Goal: Information Seeking & Learning: Learn about a topic

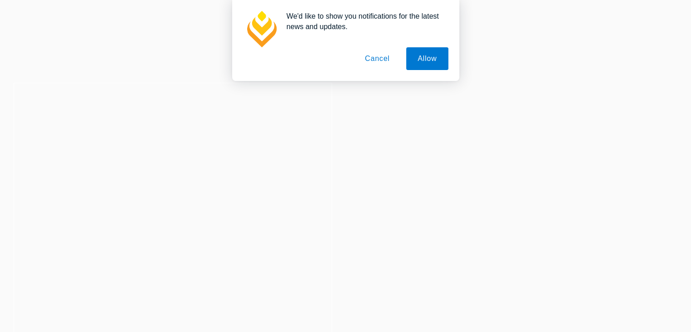
click at [374, 57] on button "Cancel" at bounding box center [378, 58] width 48 height 23
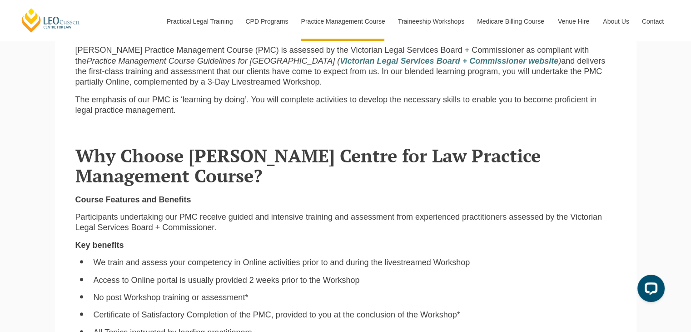
scroll to position [545, 0]
